Goal: Navigation & Orientation: Find specific page/section

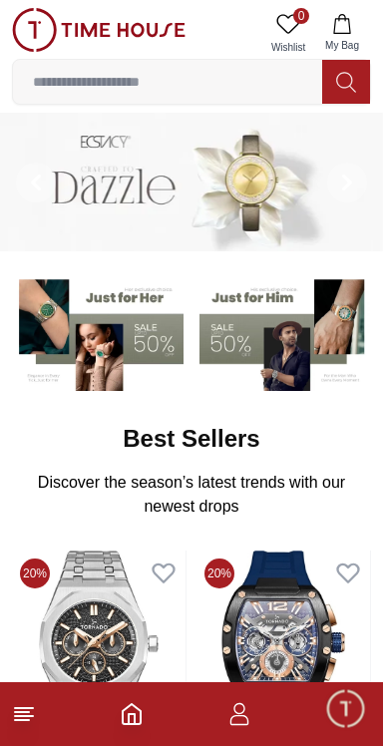
click at [128, 350] on img at bounding box center [98, 332] width 172 height 120
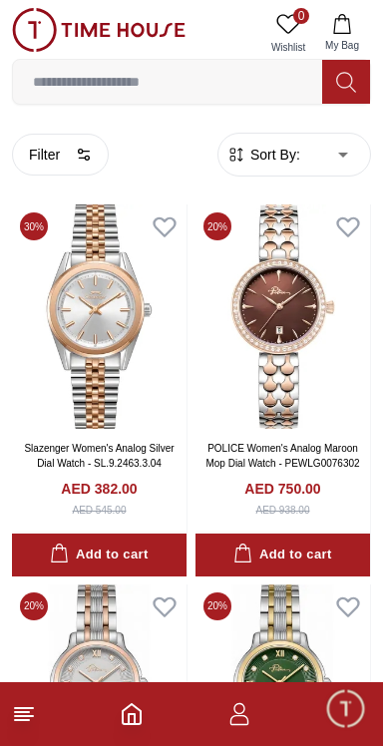
click at [31, 708] on line at bounding box center [24, 708] width 18 height 0
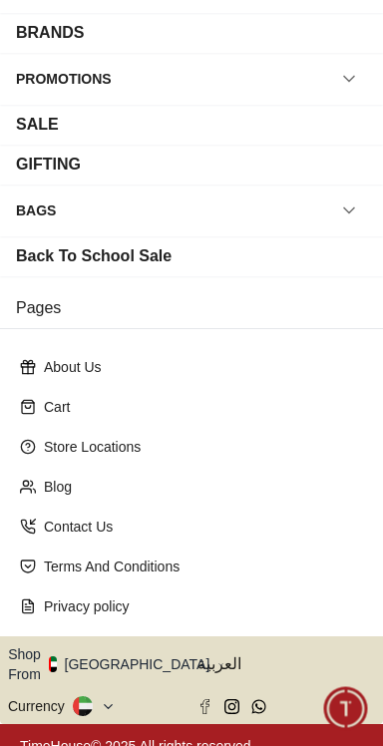
scroll to position [274, 0]
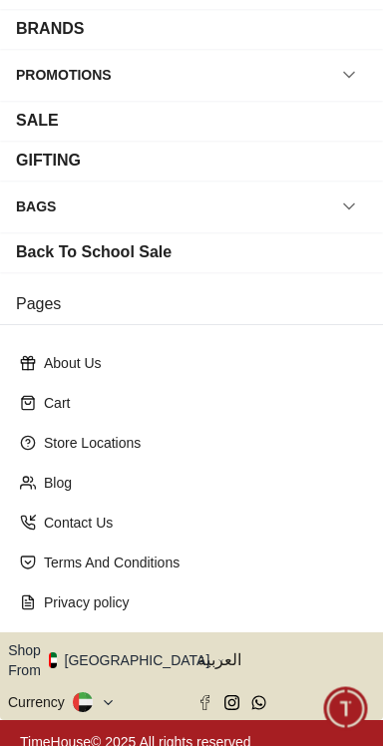
click at [115, 649] on button "Shop From [GEOGRAPHIC_DATA]" at bounding box center [116, 660] width 216 height 40
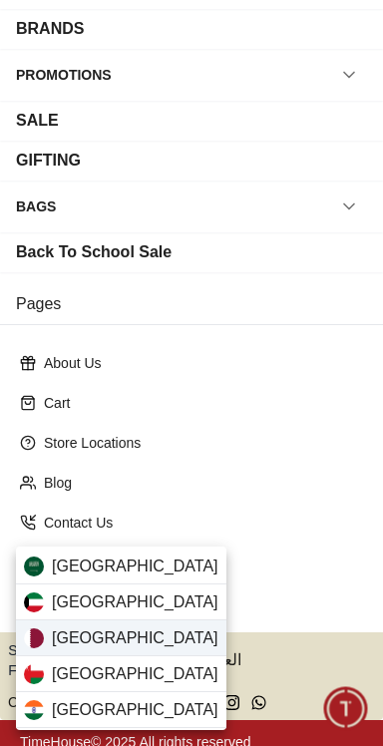
click at [138, 644] on div "[GEOGRAPHIC_DATA]" at bounding box center [121, 638] width 210 height 36
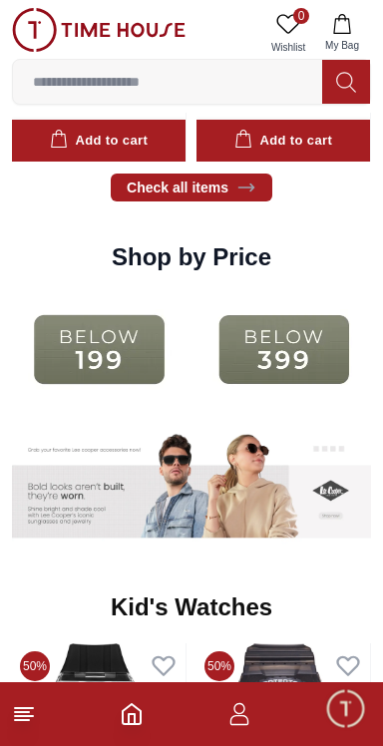
scroll to position [2234, 0]
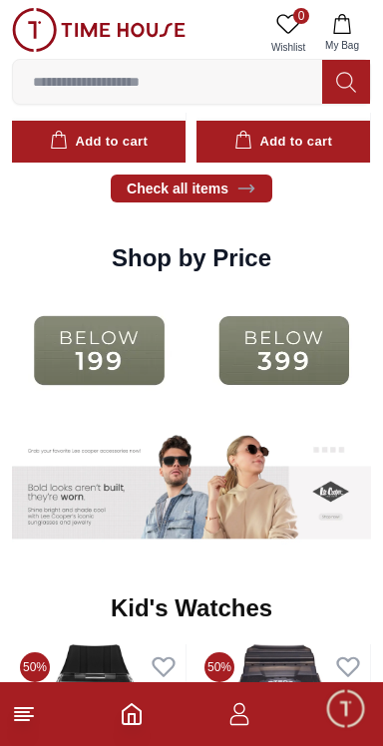
click at [35, 719] on icon at bounding box center [24, 714] width 24 height 24
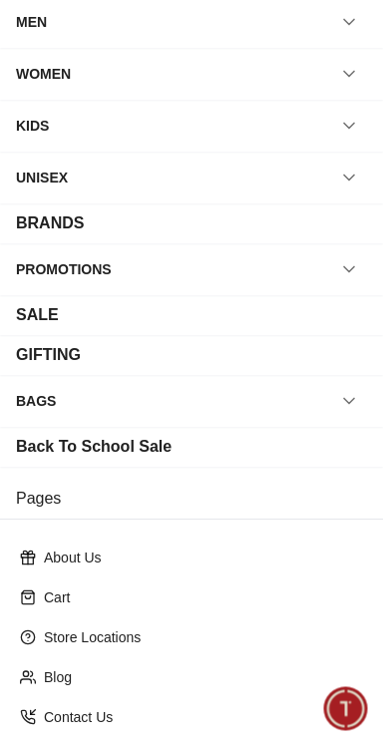
scroll to position [83, 0]
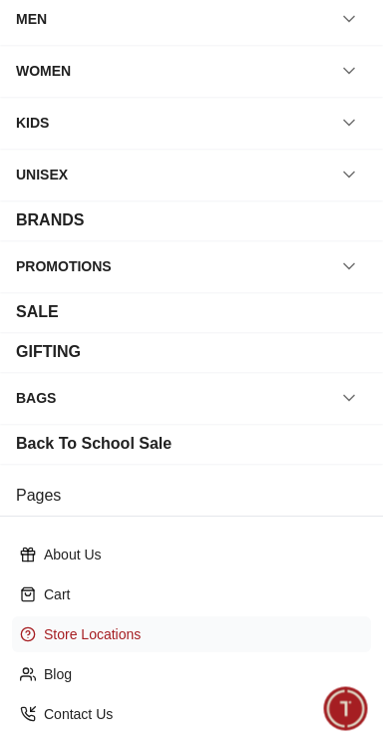
click at [202, 627] on p "Store Locations" at bounding box center [199, 634] width 311 height 20
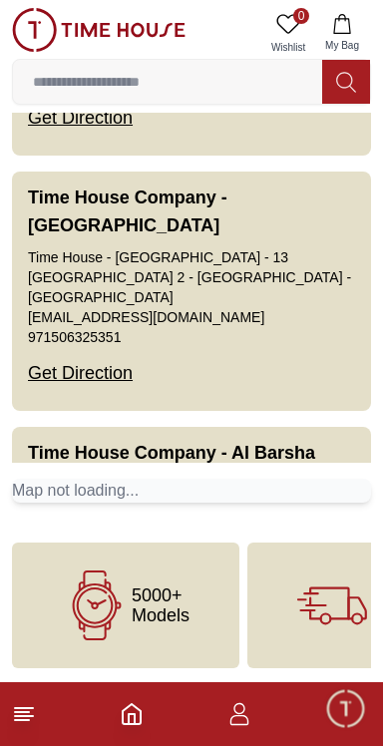
click at [247, 737] on footer at bounding box center [191, 714] width 383 height 64
click at [245, 722] on icon "button" at bounding box center [239, 714] width 24 height 24
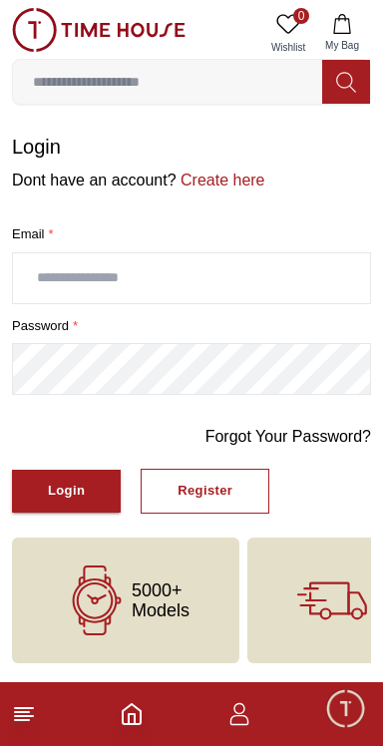
click at [240, 723] on icon "button" at bounding box center [239, 714] width 24 height 24
click at [241, 720] on icon "button" at bounding box center [239, 714] width 24 height 24
click at [365, 26] on button "My Bag" at bounding box center [342, 33] width 58 height 51
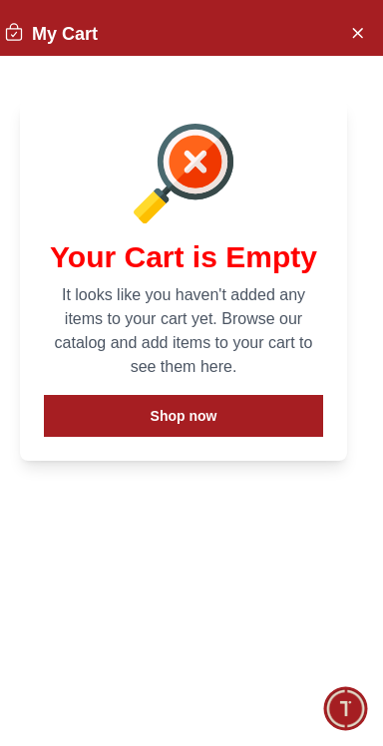
click at [343, 59] on div "My Cart Your Cart is Empty It looks like you haven't added any items to your ca…" at bounding box center [183, 242] width 399 height 485
click at [351, 44] on icon "Close Account" at bounding box center [357, 32] width 16 height 25
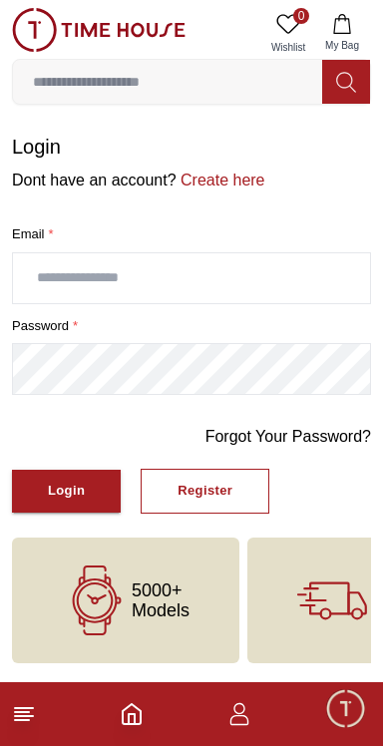
click at [237, 284] on input "text" at bounding box center [191, 278] width 357 height 50
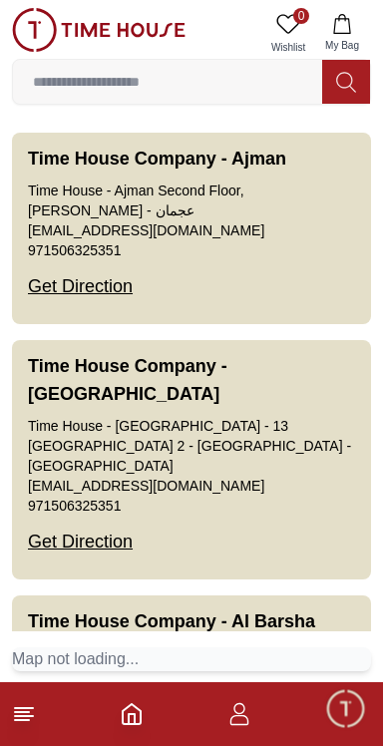
scroll to position [169, 0]
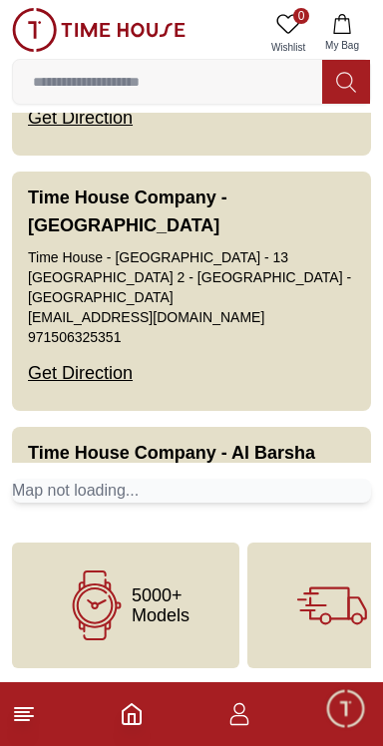
click at [28, 708] on line at bounding box center [24, 708] width 18 height 0
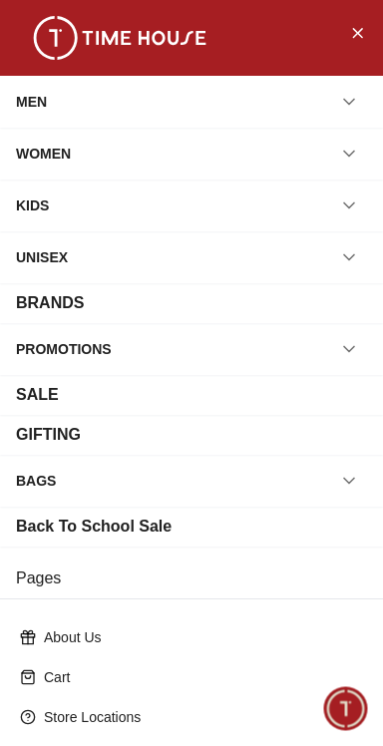
scroll to position [274, 0]
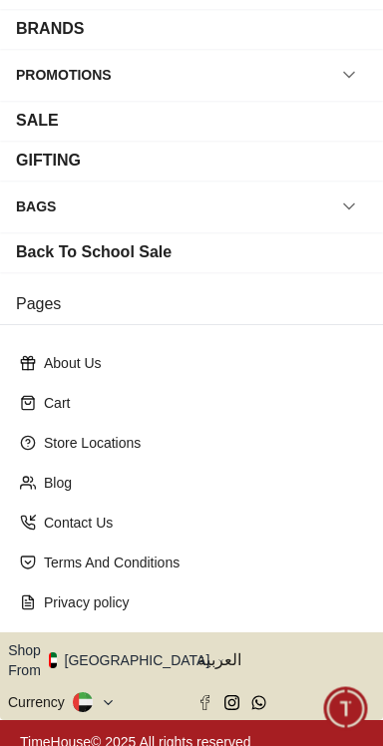
click at [137, 662] on button "Shop From [GEOGRAPHIC_DATA]" at bounding box center [116, 660] width 216 height 40
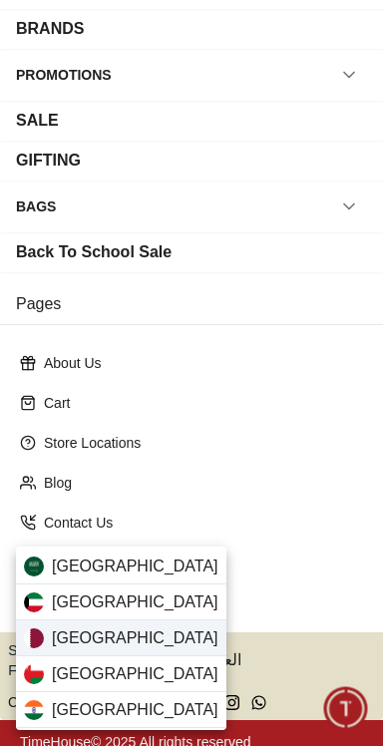
click at [135, 638] on div "[GEOGRAPHIC_DATA]" at bounding box center [121, 638] width 210 height 36
